Goal: Check status: Check status

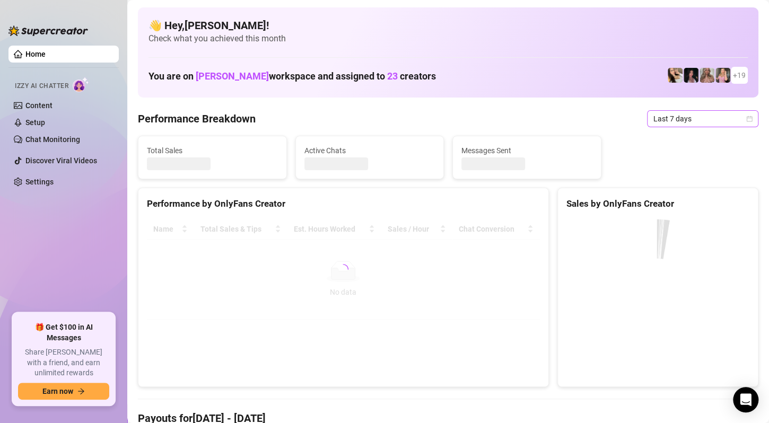
click at [701, 117] on span "Last 7 days" at bounding box center [702, 119] width 99 height 16
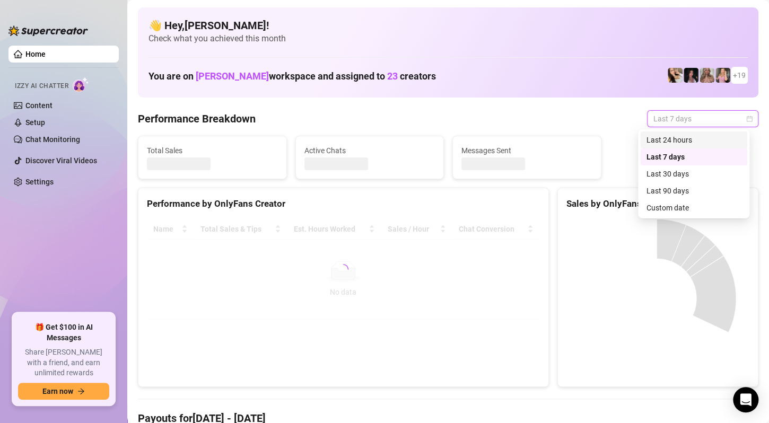
click at [718, 138] on div "Last 24 hours" at bounding box center [693, 140] width 94 height 12
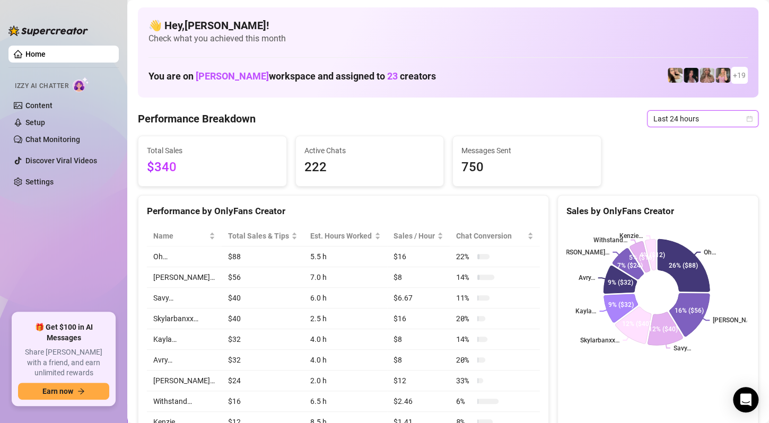
drag, startPoint x: 743, startPoint y: 120, endPoint x: 710, endPoint y: 142, distance: 39.3
click at [746, 120] on icon "calendar" at bounding box center [749, 119] width 6 height 6
click at [710, 119] on span "Last 24 hours" at bounding box center [702, 119] width 99 height 16
click at [678, 201] on div "Sales by OnlyFans Creator" at bounding box center [658, 207] width 200 height 23
click at [683, 120] on span "Last 24 hours" at bounding box center [702, 119] width 99 height 16
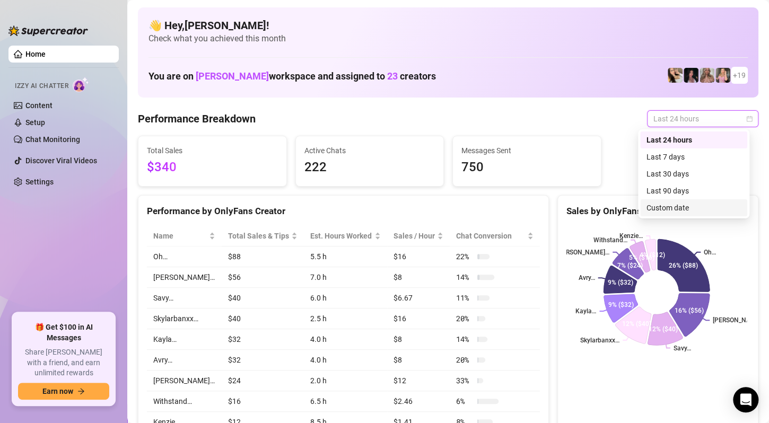
click at [665, 204] on div "Custom date" at bounding box center [693, 208] width 94 height 12
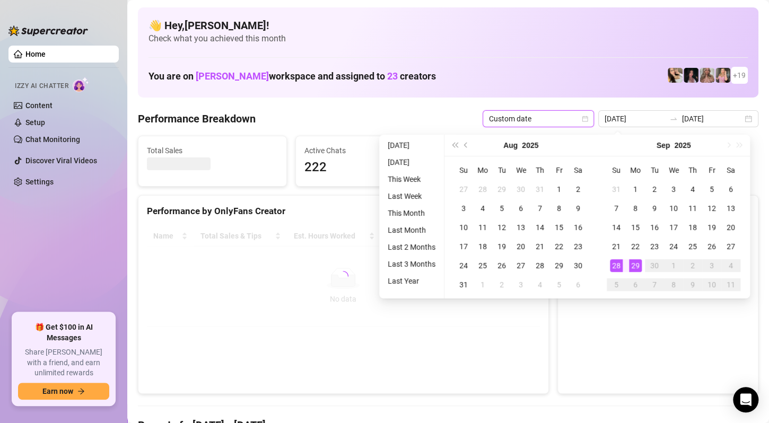
click at [636, 263] on div "29" at bounding box center [635, 265] width 13 height 13
type input "[DATE]"
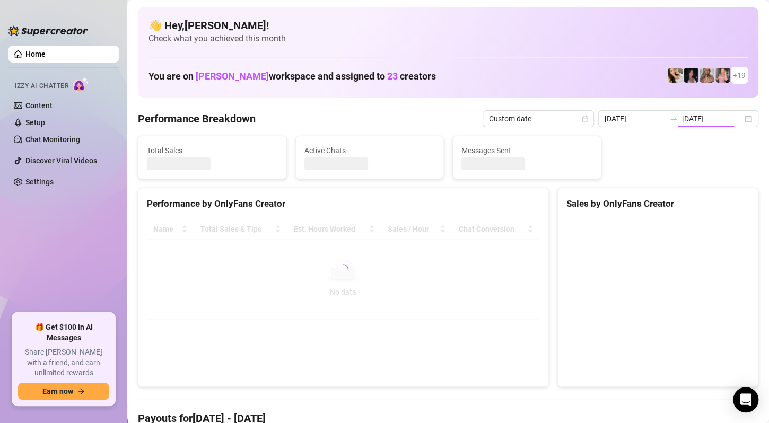
type input "[DATE]"
